Goal: Check status

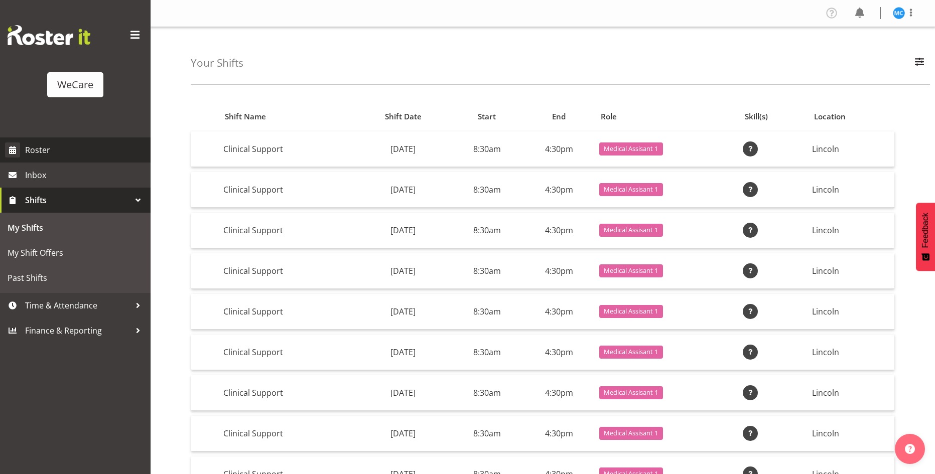
click at [65, 143] on span "Roster" at bounding box center [85, 150] width 120 height 15
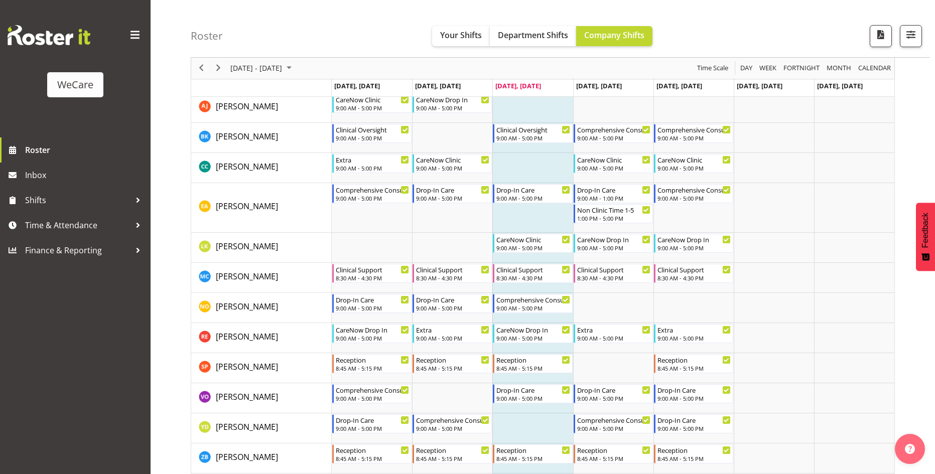
scroll to position [1807, 0]
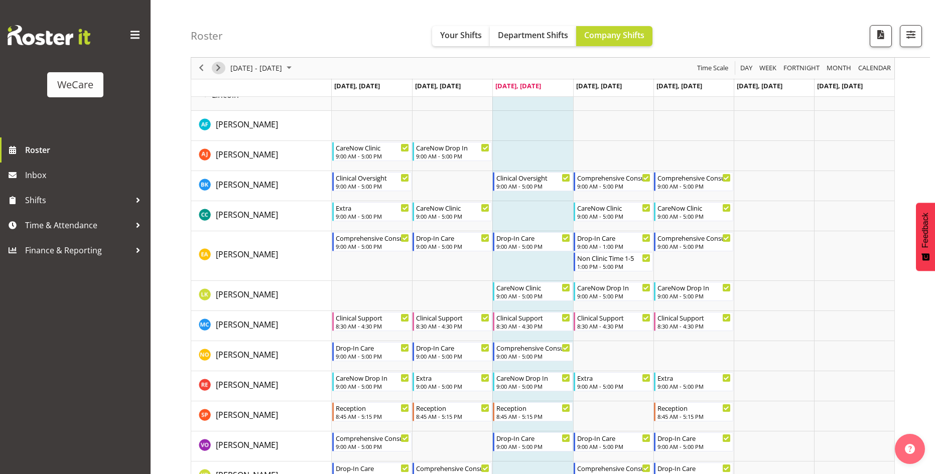
click at [224, 66] on button "Next" at bounding box center [219, 68] width 14 height 13
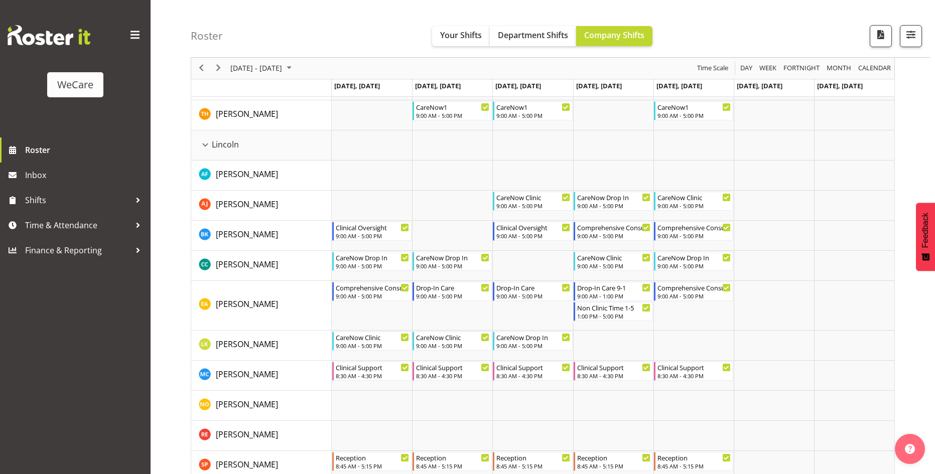
scroll to position [1757, 0]
drag, startPoint x: 218, startPoint y: 69, endPoint x: 463, endPoint y: 195, distance: 275.1
click at [218, 69] on span "Next" at bounding box center [218, 68] width 12 height 13
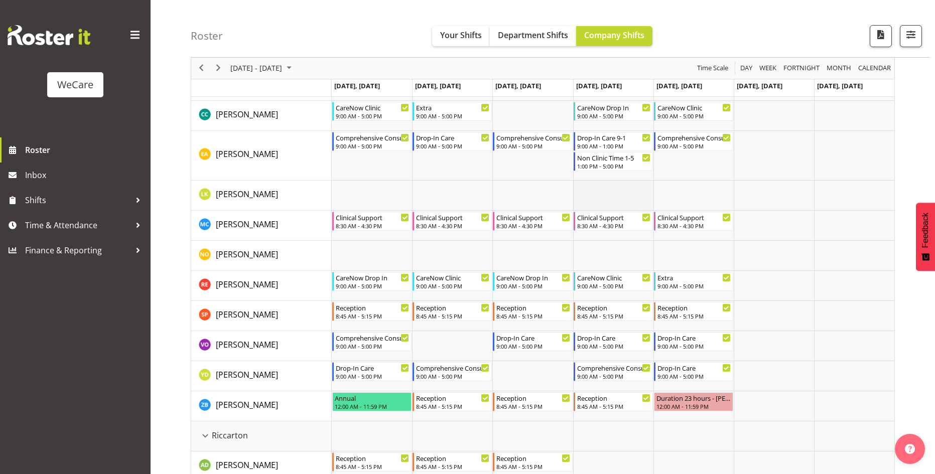
scroll to position [1858, 0]
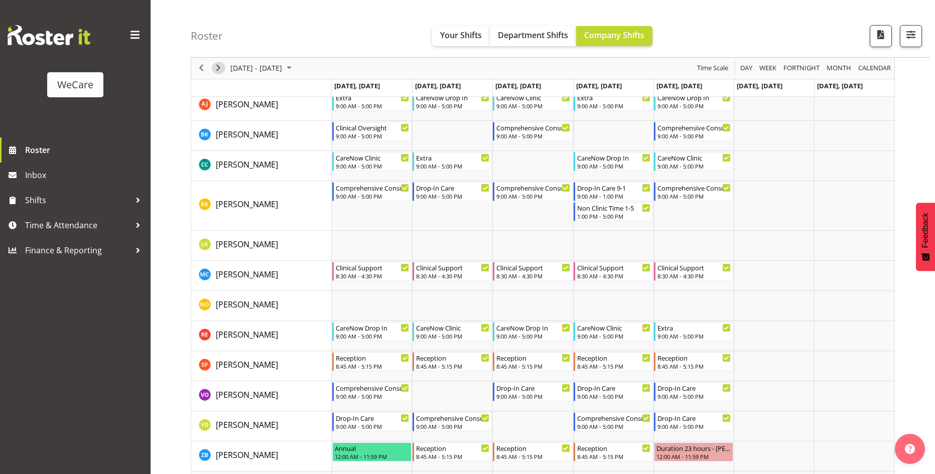
click at [217, 69] on span "Next" at bounding box center [218, 68] width 12 height 13
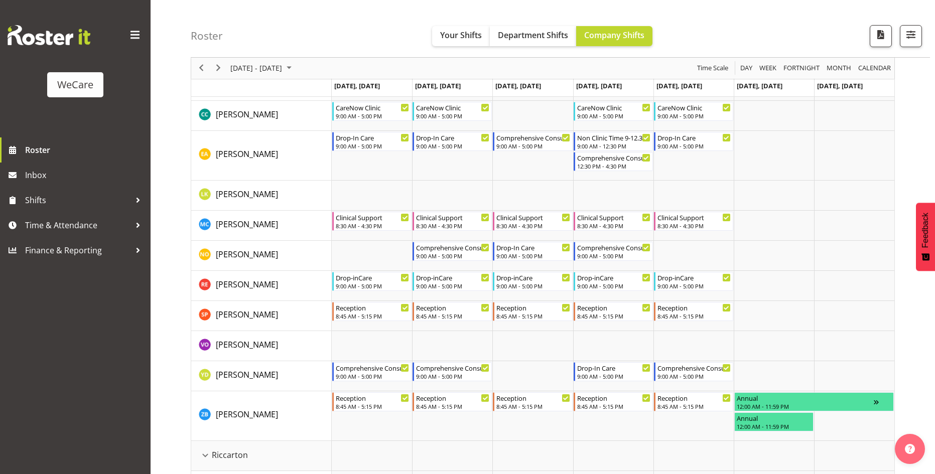
scroll to position [1858, 0]
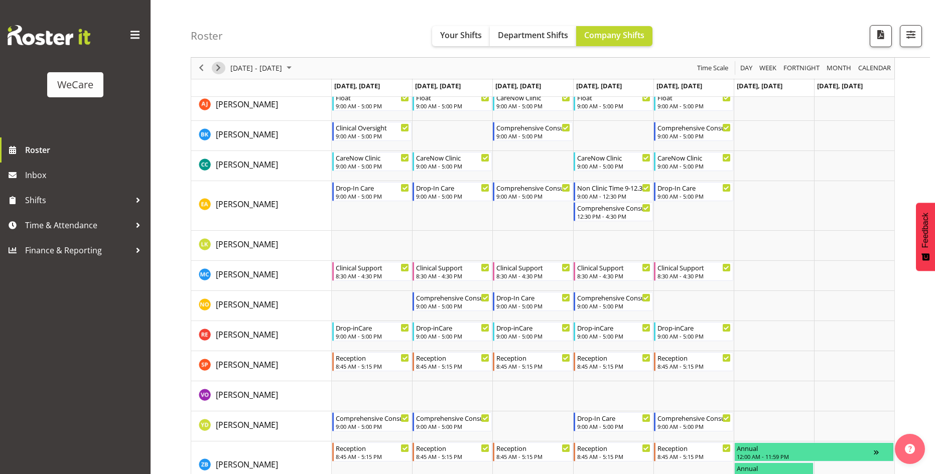
click at [218, 69] on span "Next" at bounding box center [218, 68] width 12 height 13
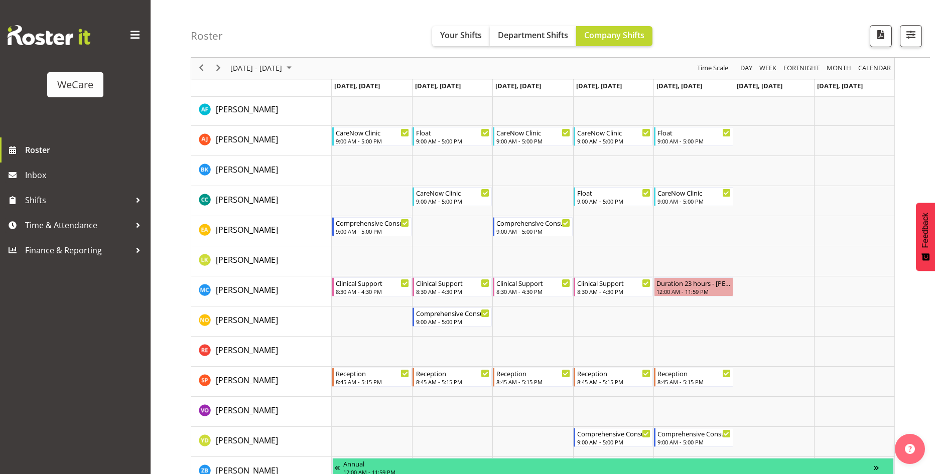
scroll to position [1807, 0]
